Goal: Navigation & Orientation: Find specific page/section

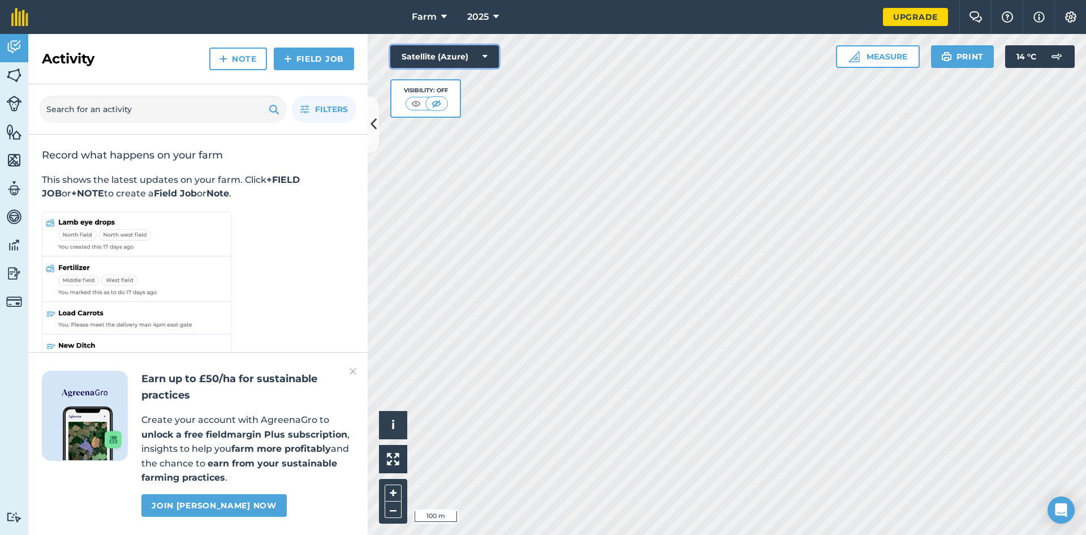
click at [429, 52] on button "Satellite (Azure)" at bounding box center [444, 56] width 109 height 23
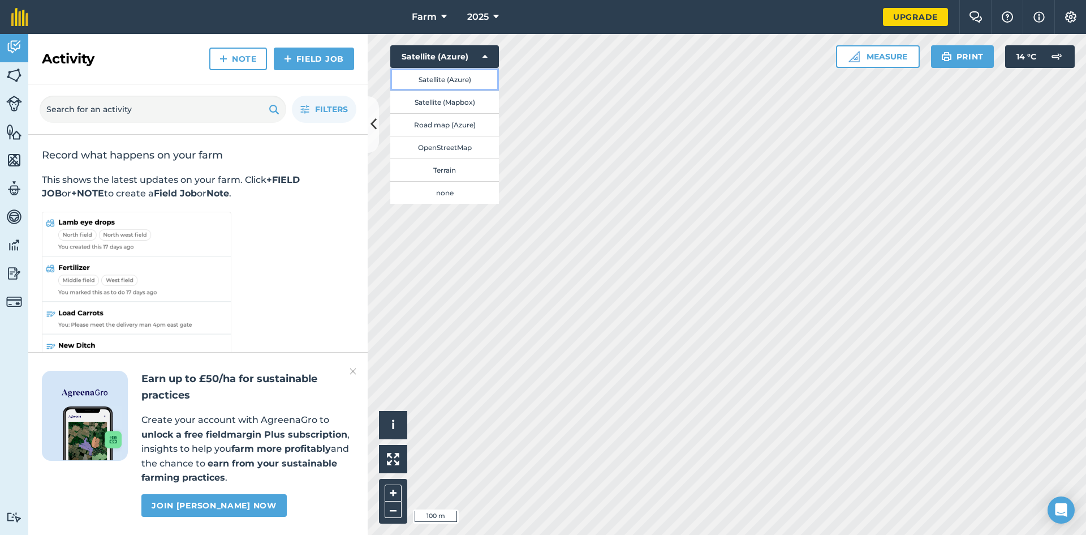
click at [450, 85] on button "Satellite (Azure)" at bounding box center [444, 79] width 109 height 23
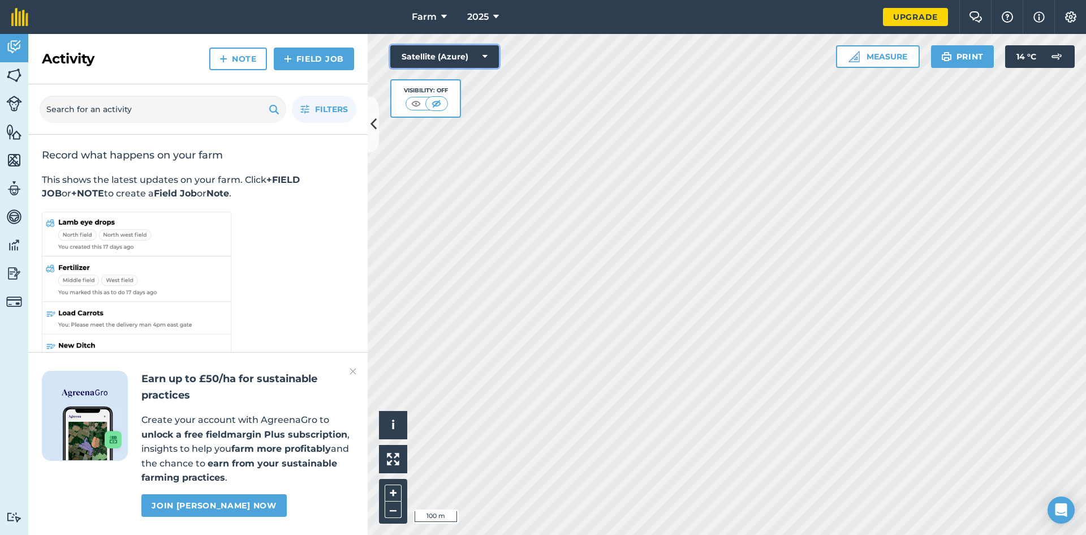
click at [452, 62] on button "Satellite (Azure)" at bounding box center [444, 56] width 109 height 23
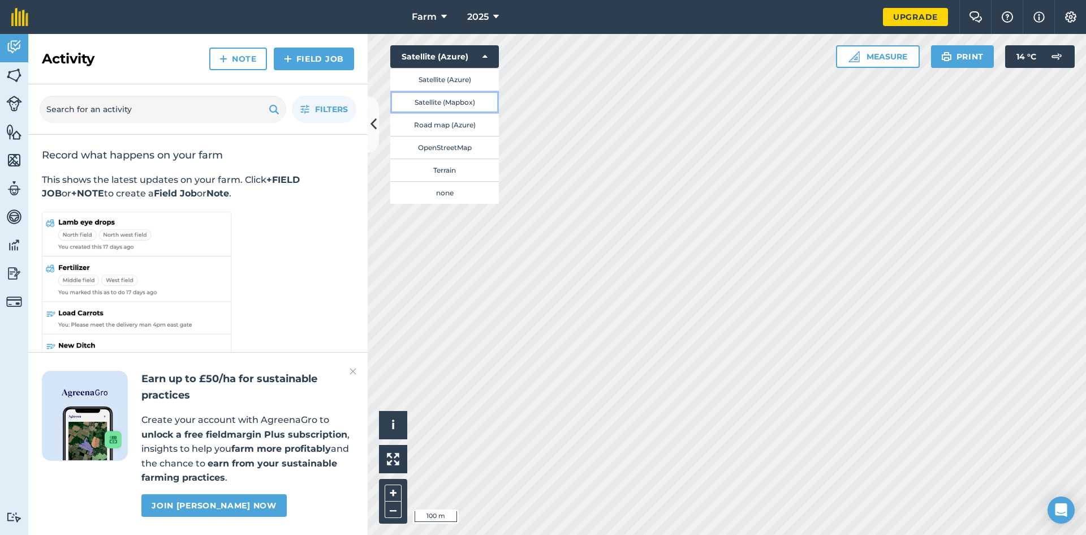
click at [452, 97] on button "Satellite (Mapbox)" at bounding box center [444, 101] width 109 height 23
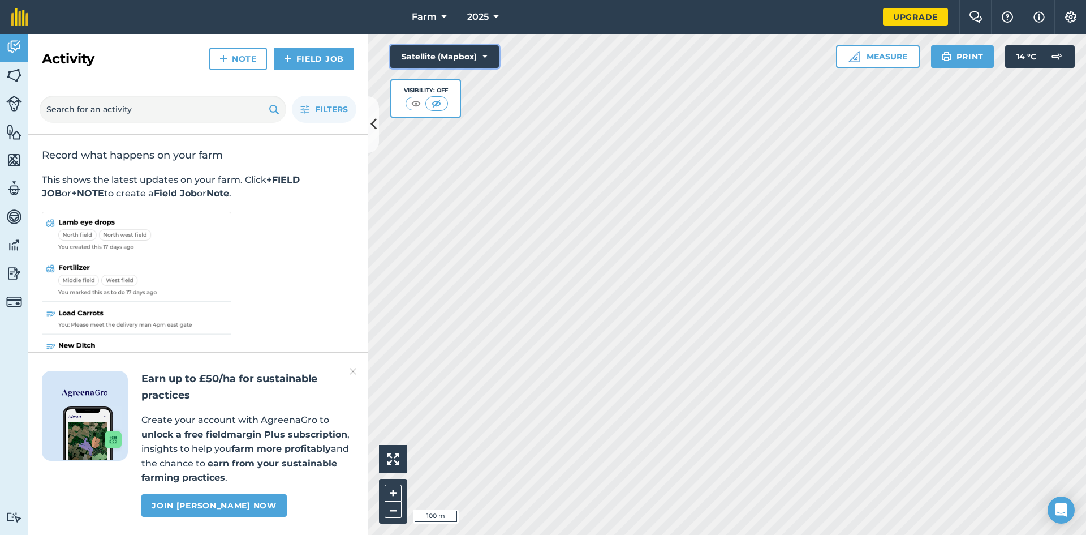
click at [464, 61] on button "Satellite (Mapbox)" at bounding box center [444, 56] width 109 height 23
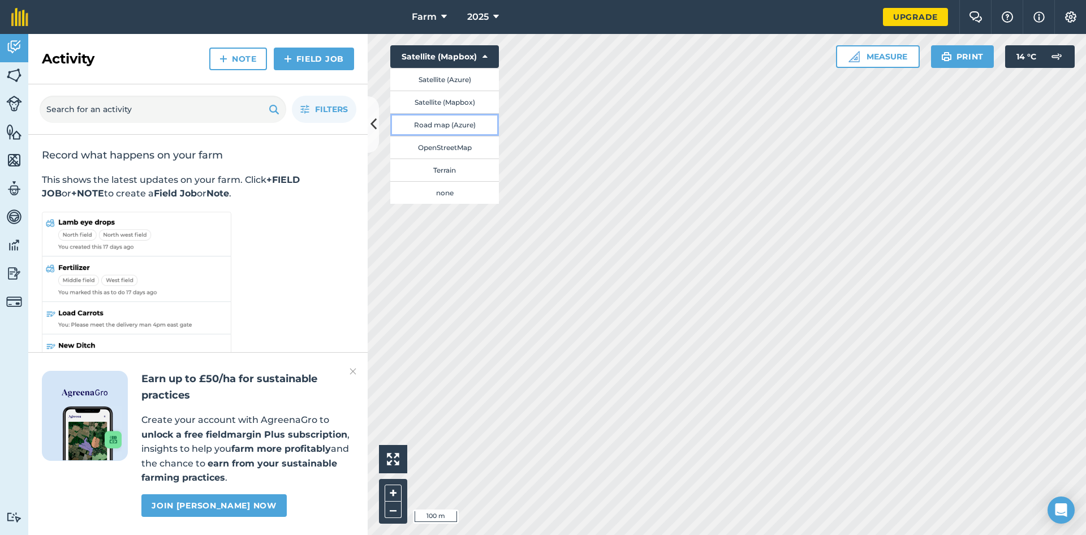
click at [454, 126] on button "Road map (Azure)" at bounding box center [444, 124] width 109 height 23
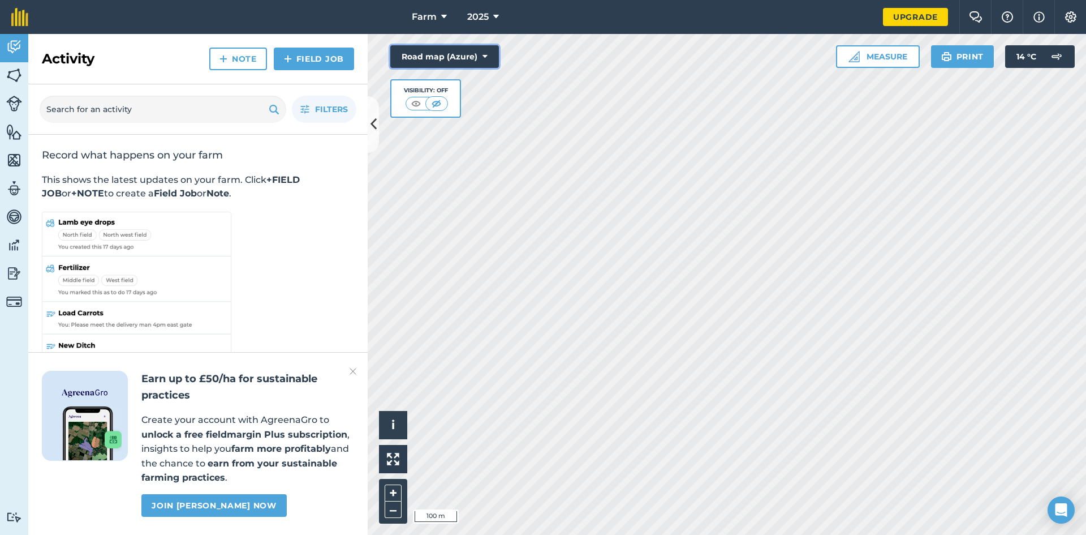
drag, startPoint x: 466, startPoint y: 57, endPoint x: 466, endPoint y: 67, distance: 10.2
click at [466, 59] on button "Road map (Azure)" at bounding box center [444, 56] width 109 height 23
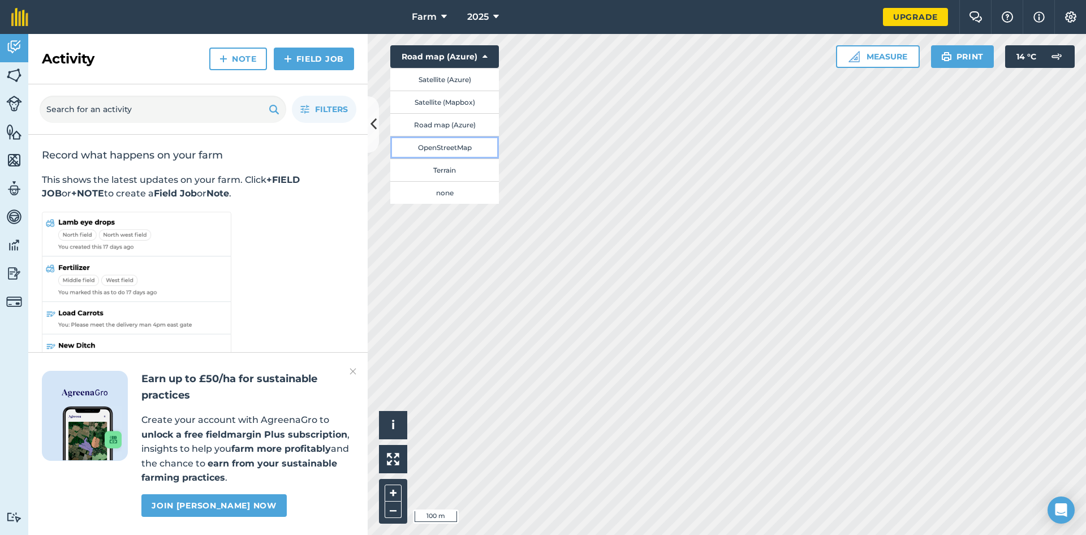
click at [461, 154] on button "OpenStreetMap" at bounding box center [444, 147] width 109 height 23
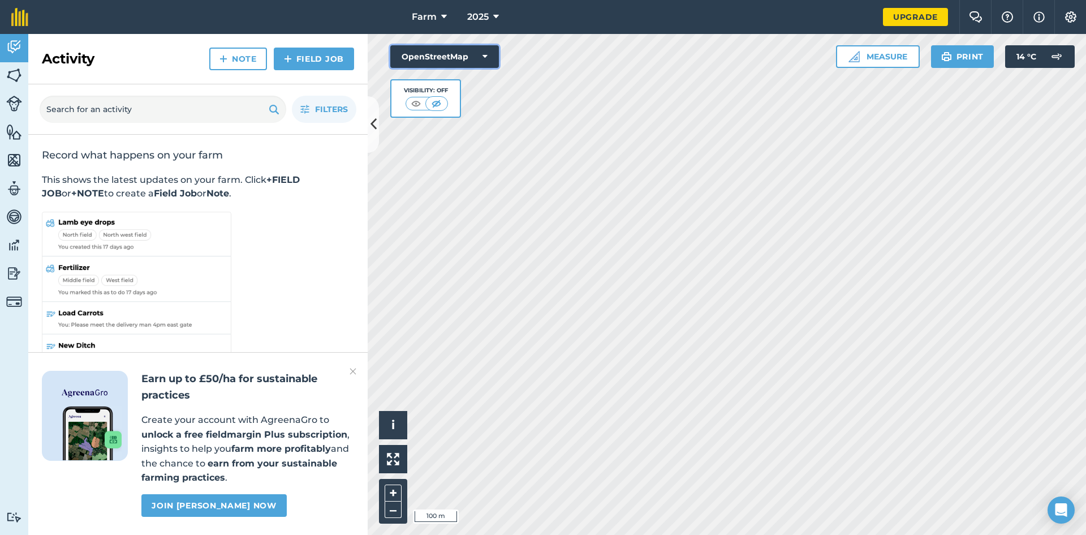
click at [474, 52] on button "OpenStreetMap" at bounding box center [444, 56] width 109 height 23
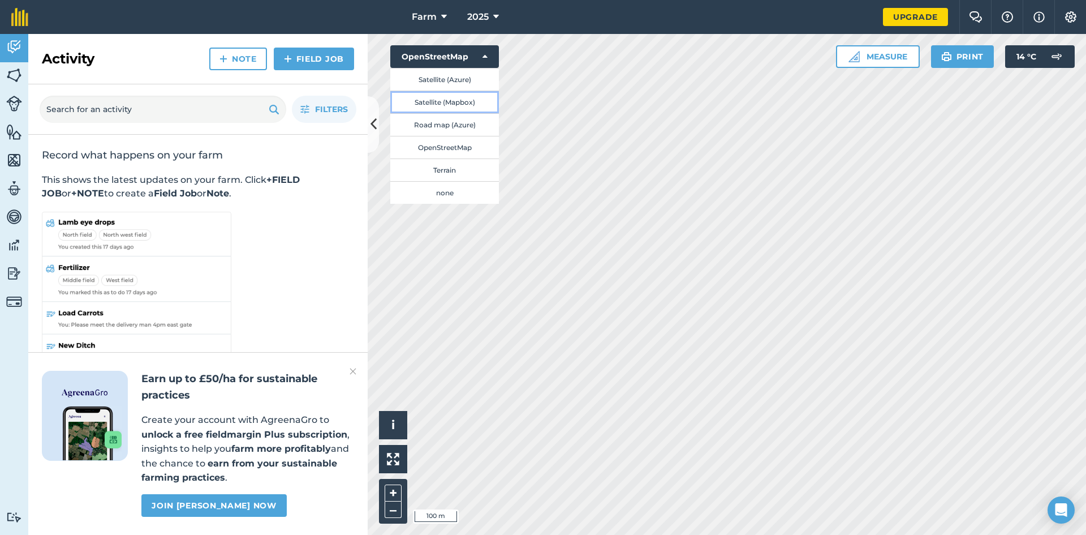
click at [473, 91] on button "Satellite (Mapbox)" at bounding box center [444, 101] width 109 height 23
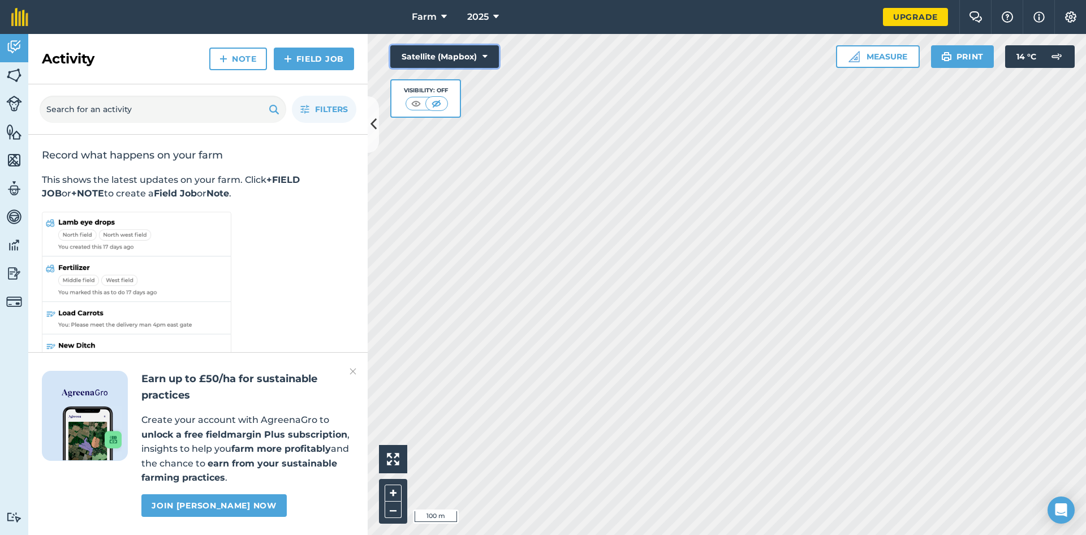
click at [477, 66] on button "Satellite (Mapbox)" at bounding box center [444, 56] width 109 height 23
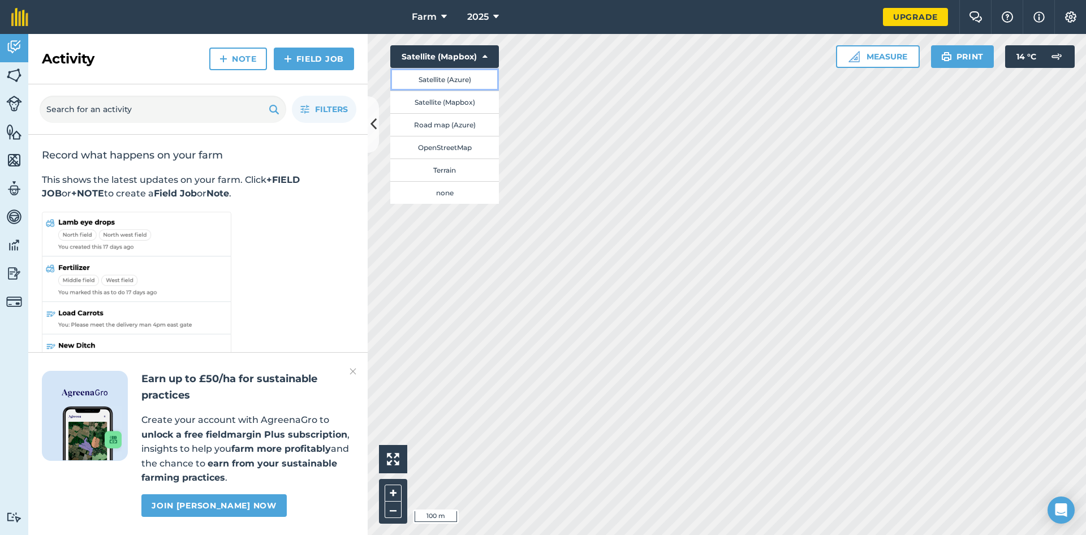
click at [473, 79] on button "Satellite (Azure)" at bounding box center [444, 79] width 109 height 23
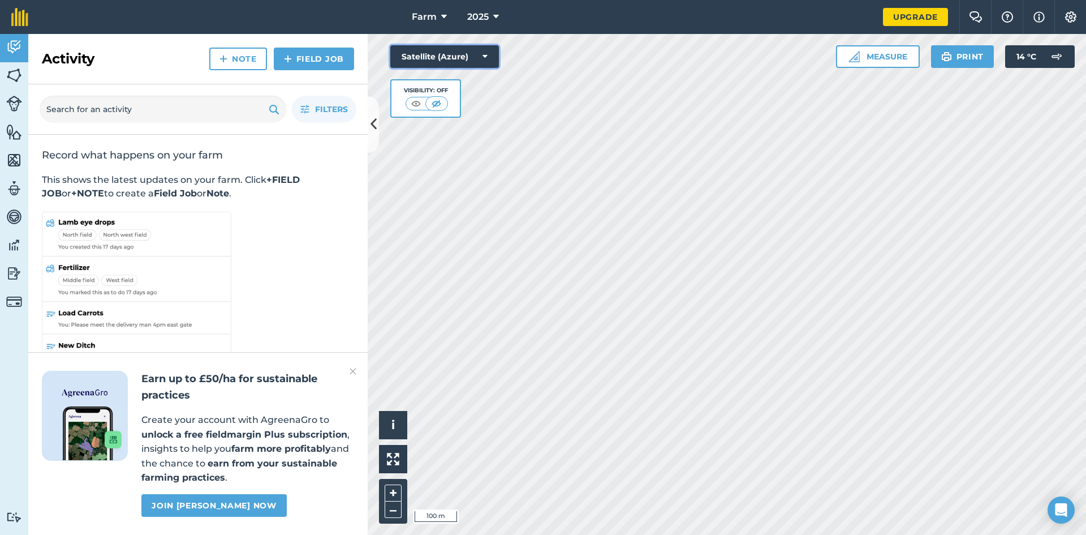
click at [473, 64] on button "Satellite (Azure)" at bounding box center [444, 56] width 109 height 23
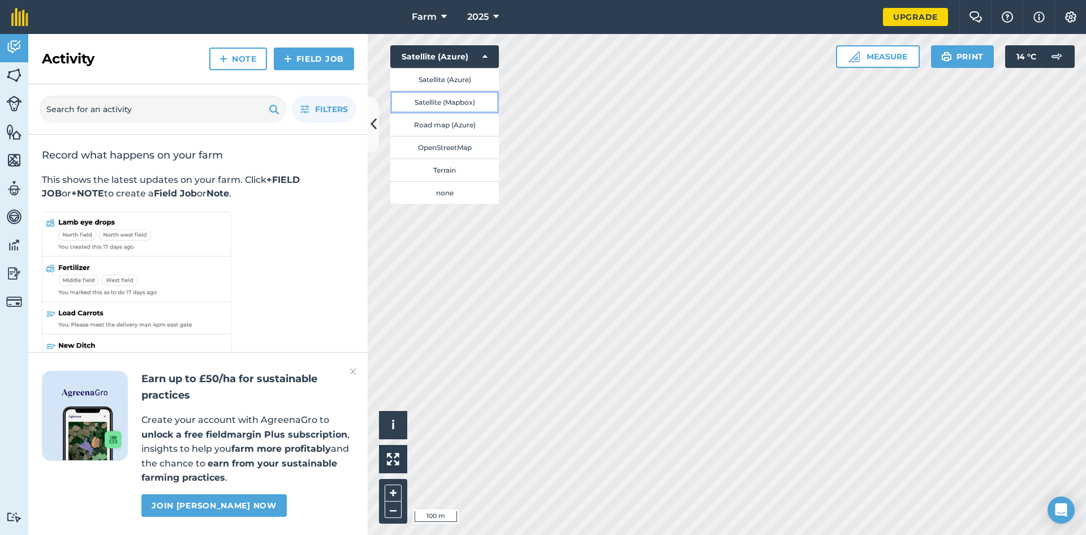
click at [461, 98] on button "Satellite (Mapbox)" at bounding box center [444, 101] width 109 height 23
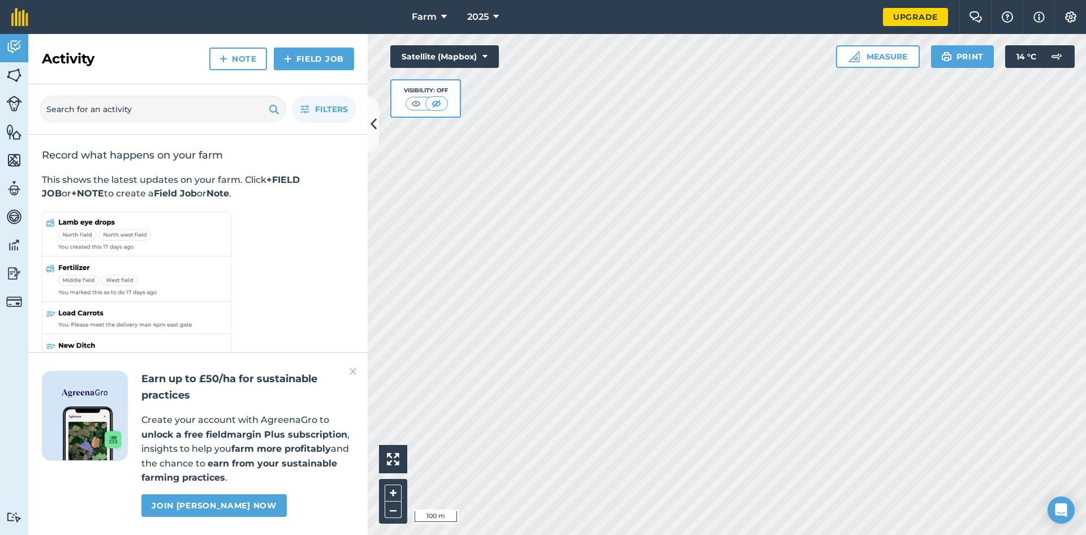
click at [470, 68] on div "Satellite (Mapbox) Visibility: Off" at bounding box center [444, 81] width 109 height 72
click at [470, 62] on button "Satellite (Mapbox)" at bounding box center [444, 56] width 109 height 23
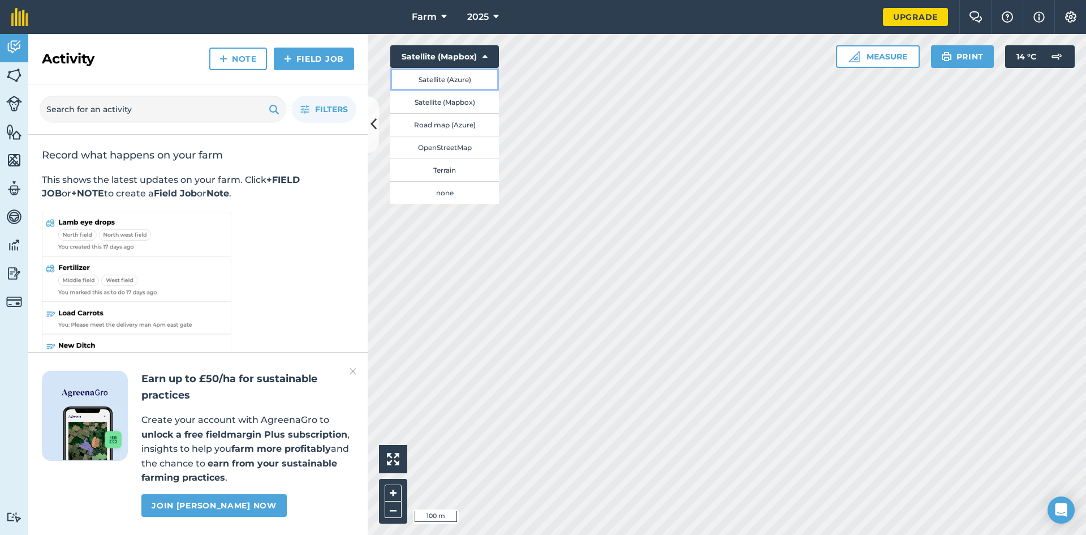
click at [464, 75] on button "Satellite (Azure)" at bounding box center [444, 79] width 109 height 23
